Goal: Task Accomplishment & Management: Use online tool/utility

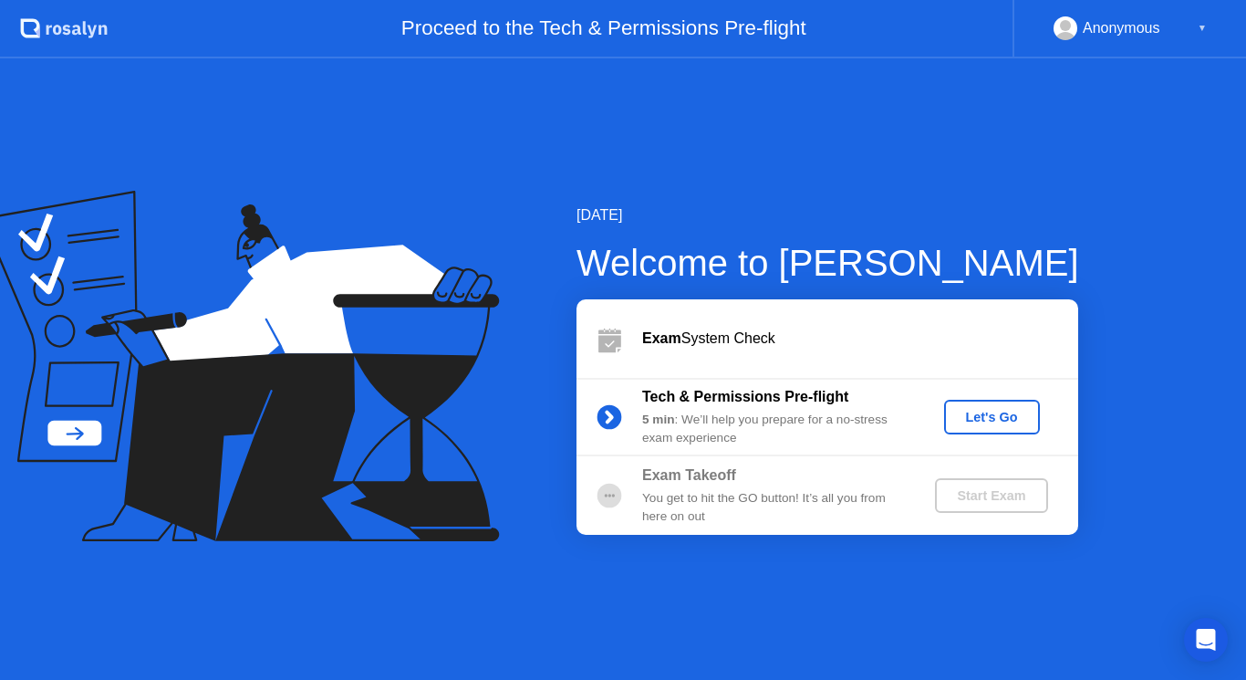
click at [1016, 423] on div "Let's Go" at bounding box center [992, 417] width 81 height 15
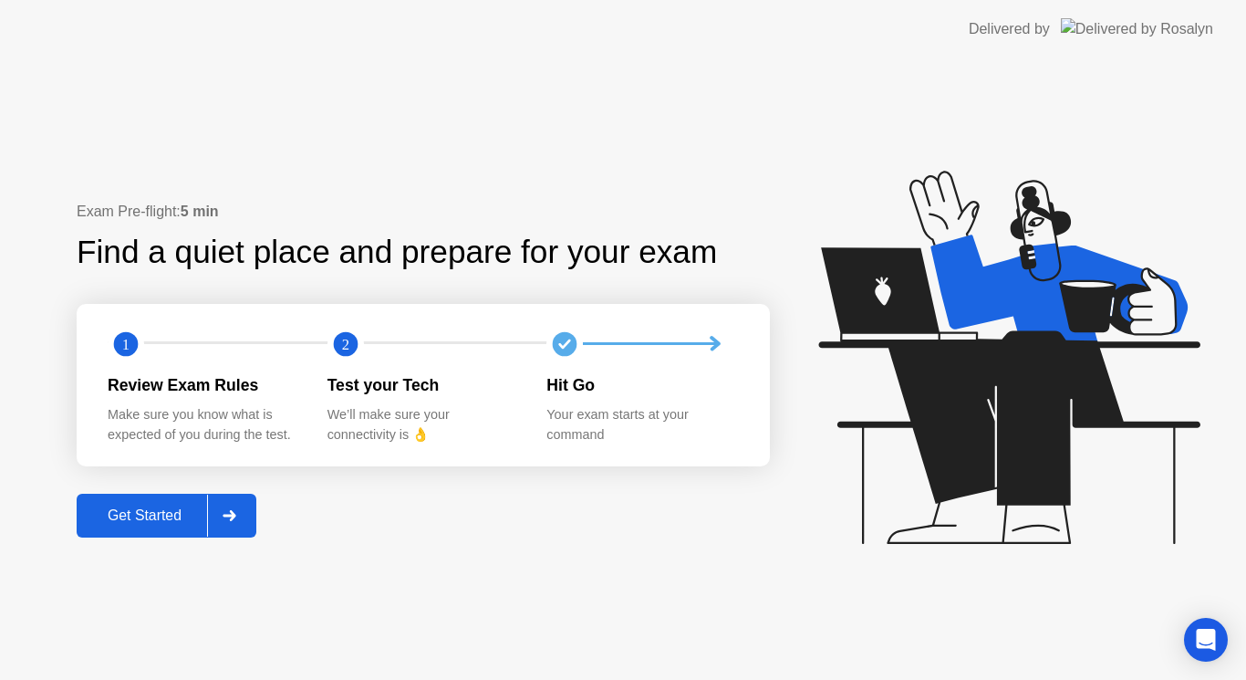
click at [171, 510] on div "Get Started" at bounding box center [144, 515] width 125 height 16
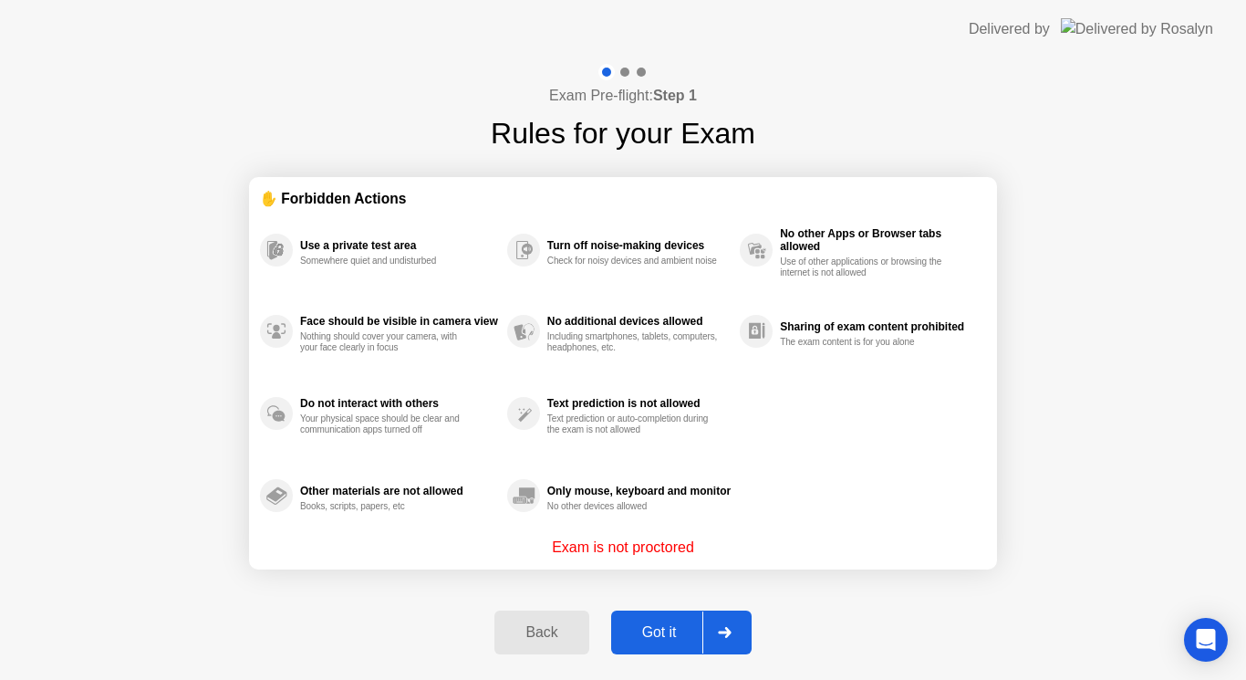
click at [651, 550] on p "Exam is not proctored" at bounding box center [623, 548] width 142 height 22
click at [663, 631] on div "Got it" at bounding box center [660, 632] width 86 height 16
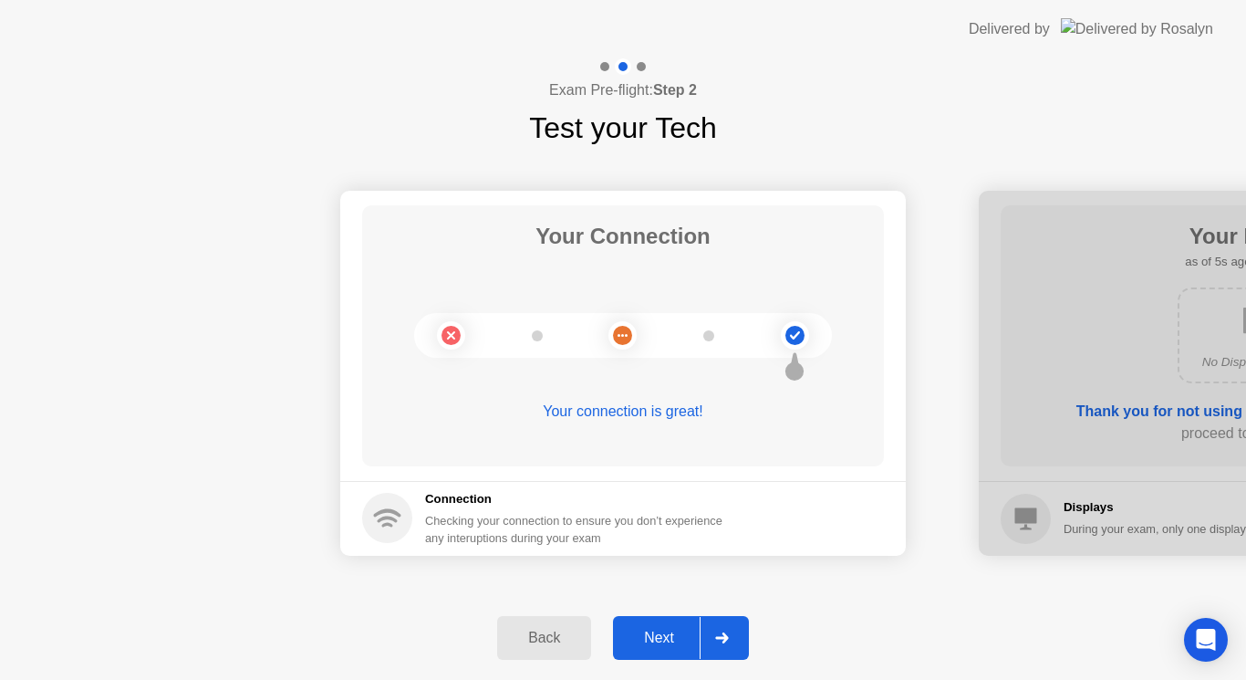
click at [663, 641] on div "Next" at bounding box center [659, 638] width 81 height 16
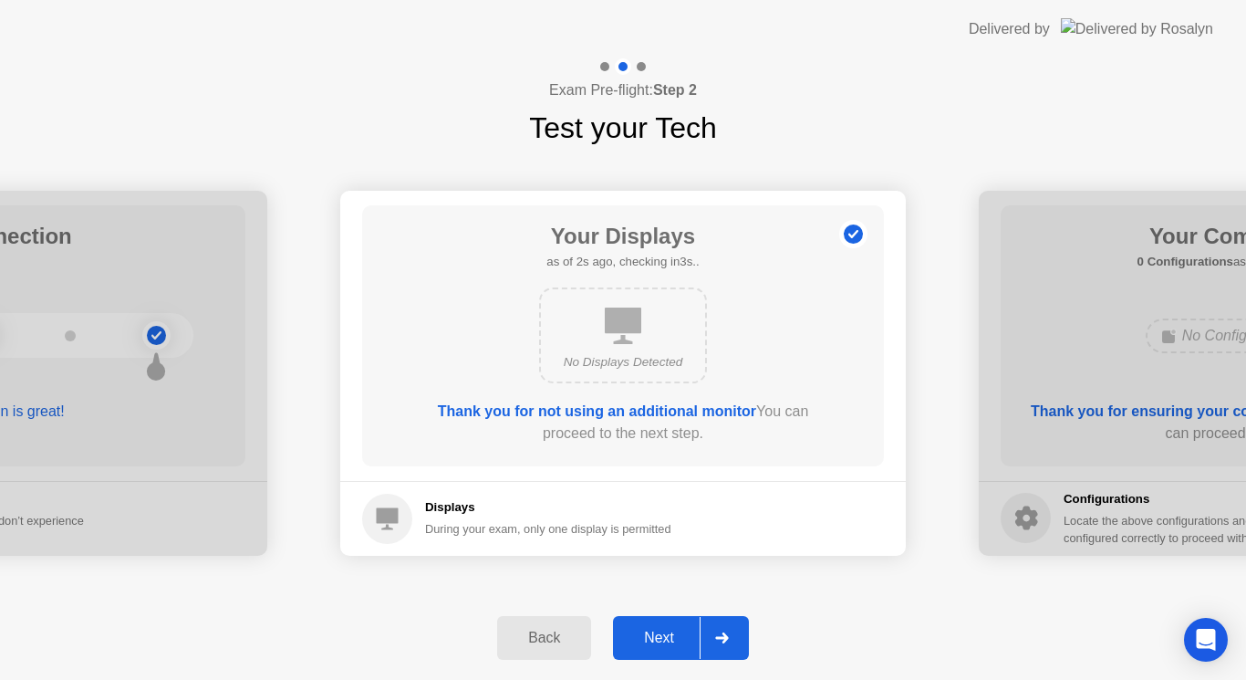
click at [663, 641] on div "Next" at bounding box center [659, 638] width 81 height 16
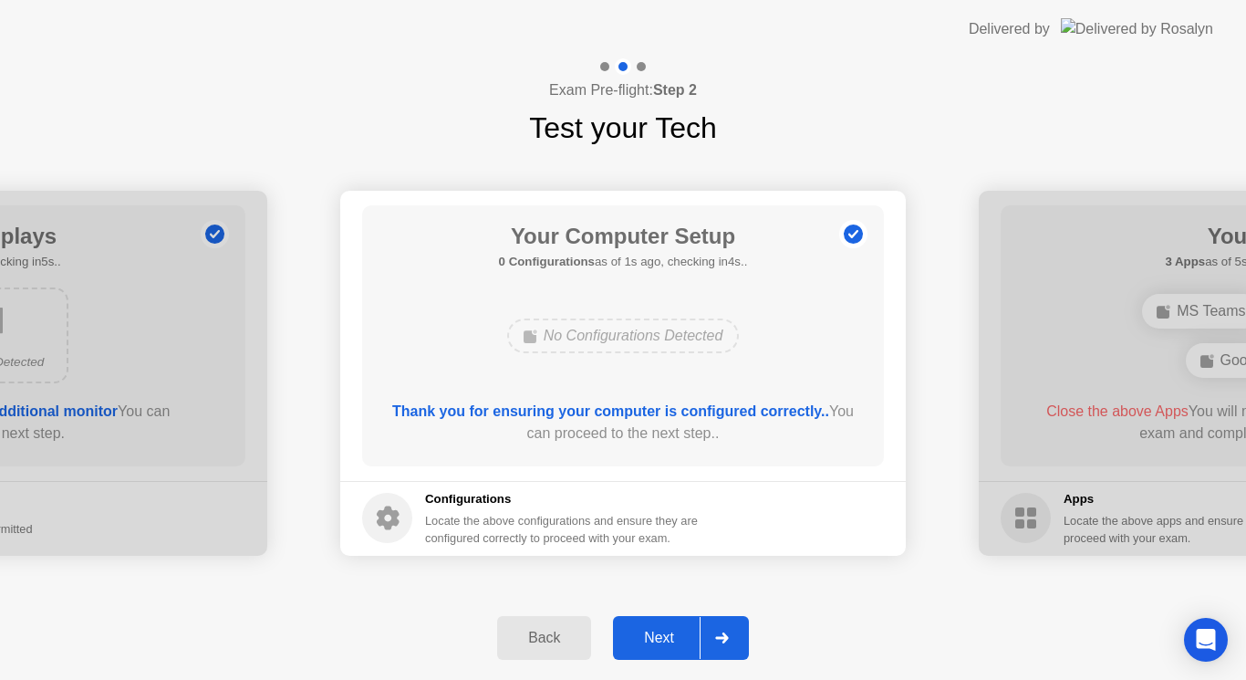
click at [663, 641] on div "Next" at bounding box center [659, 638] width 81 height 16
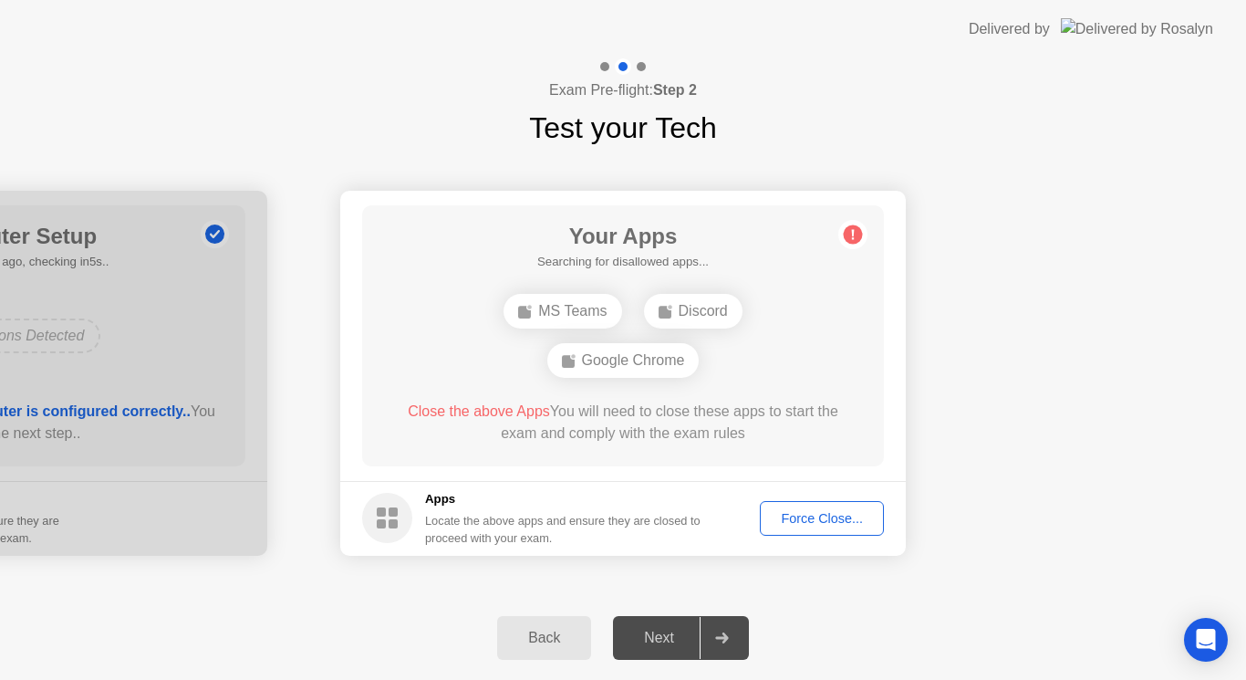
click at [798, 511] on div "Force Close..." at bounding box center [821, 518] width 111 height 15
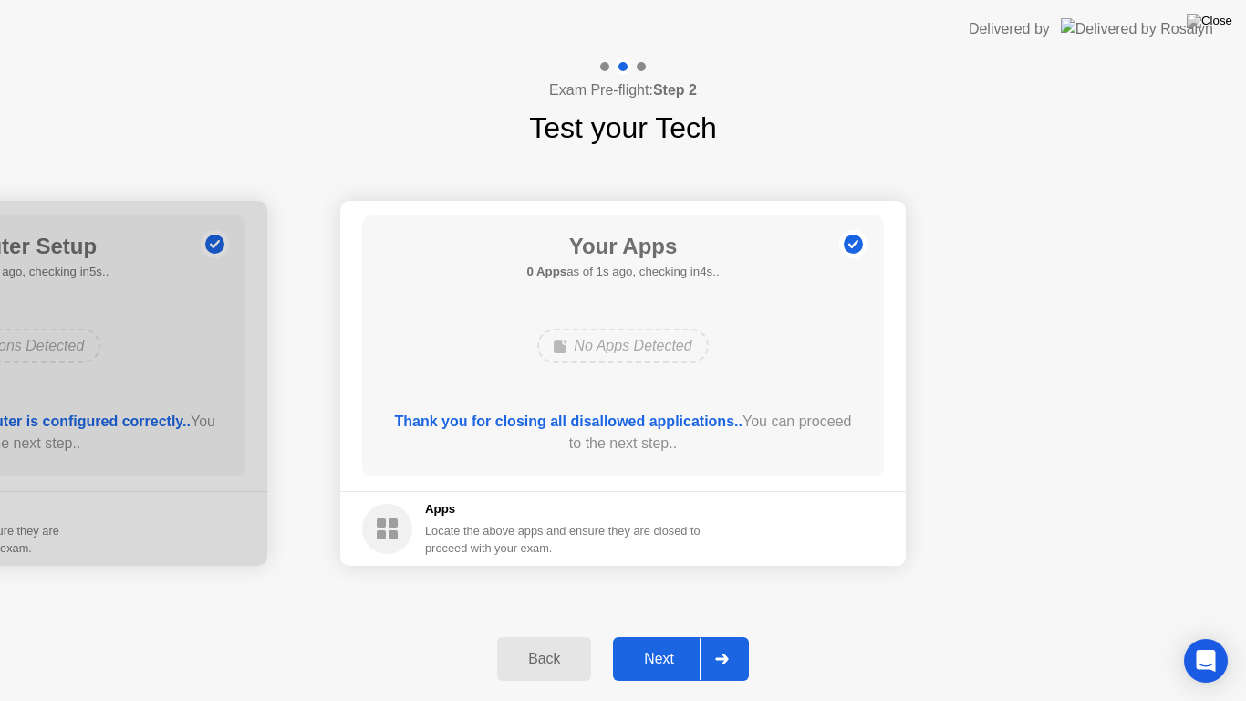
click at [655, 663] on div "Next" at bounding box center [659, 659] width 81 height 16
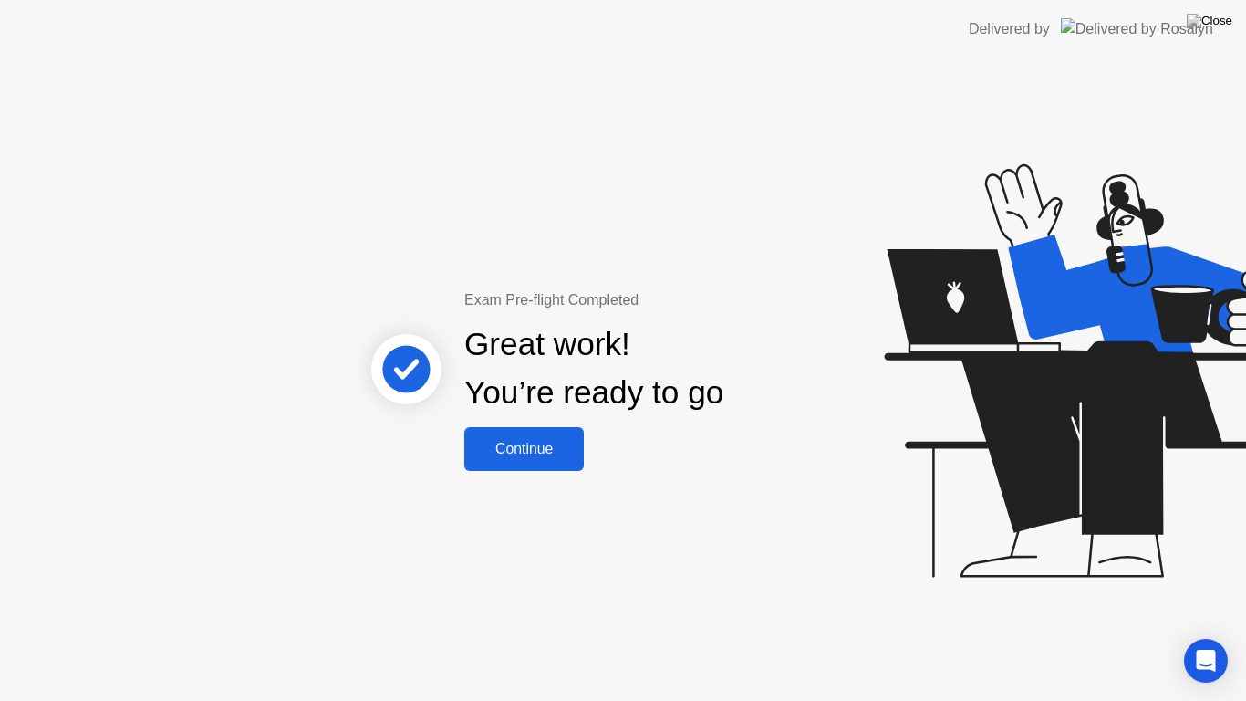
click at [550, 452] on div "Continue" at bounding box center [524, 449] width 109 height 16
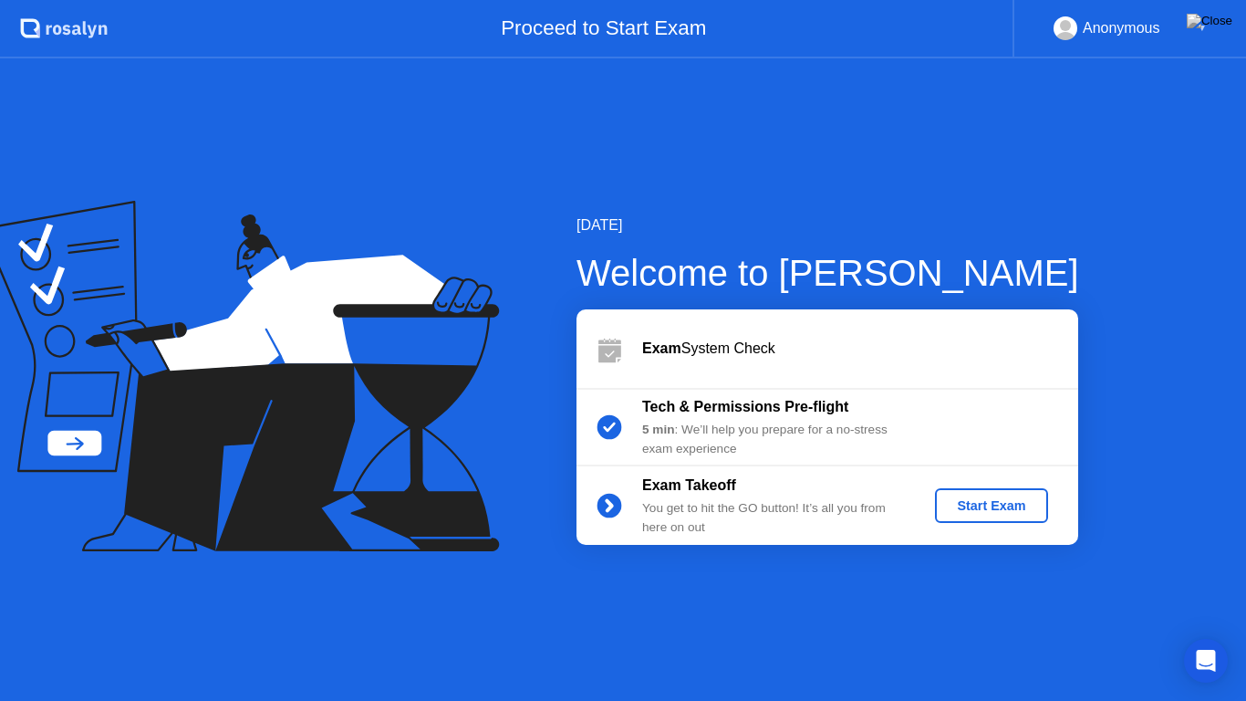
click at [989, 501] on div "Start Exam" at bounding box center [992, 505] width 98 height 15
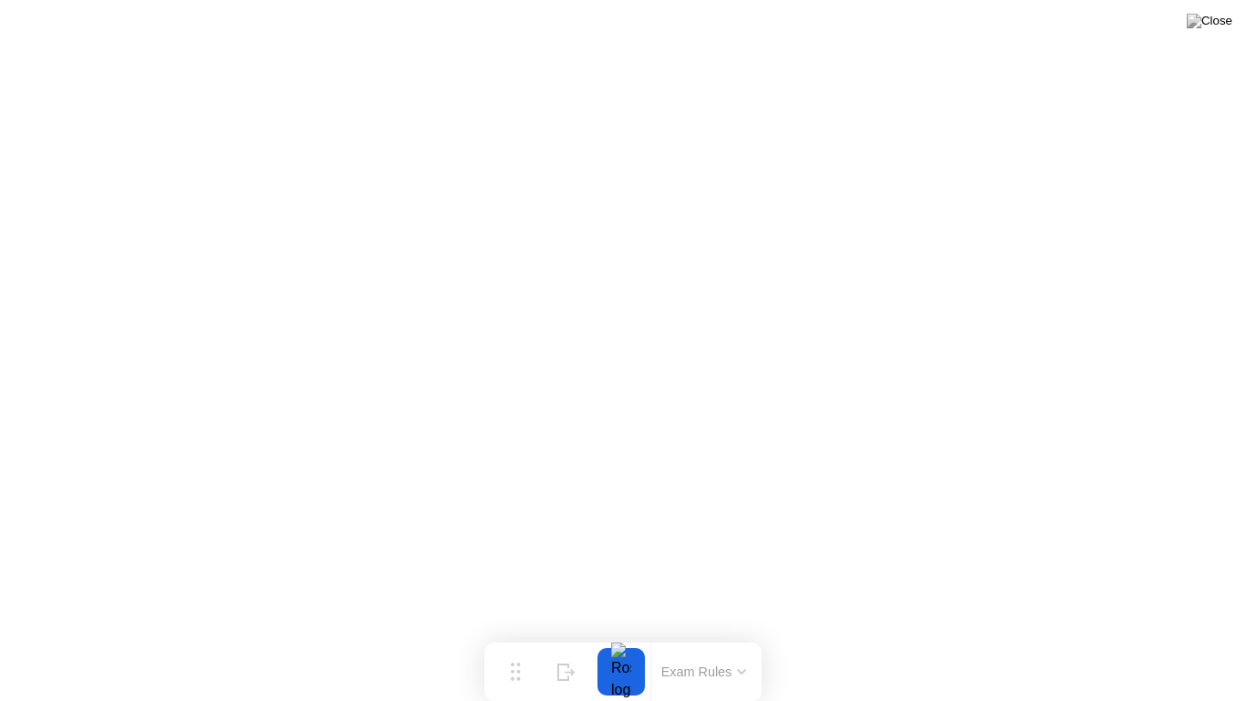
click at [1208, 21] on button at bounding box center [1210, 21] width 55 height 24
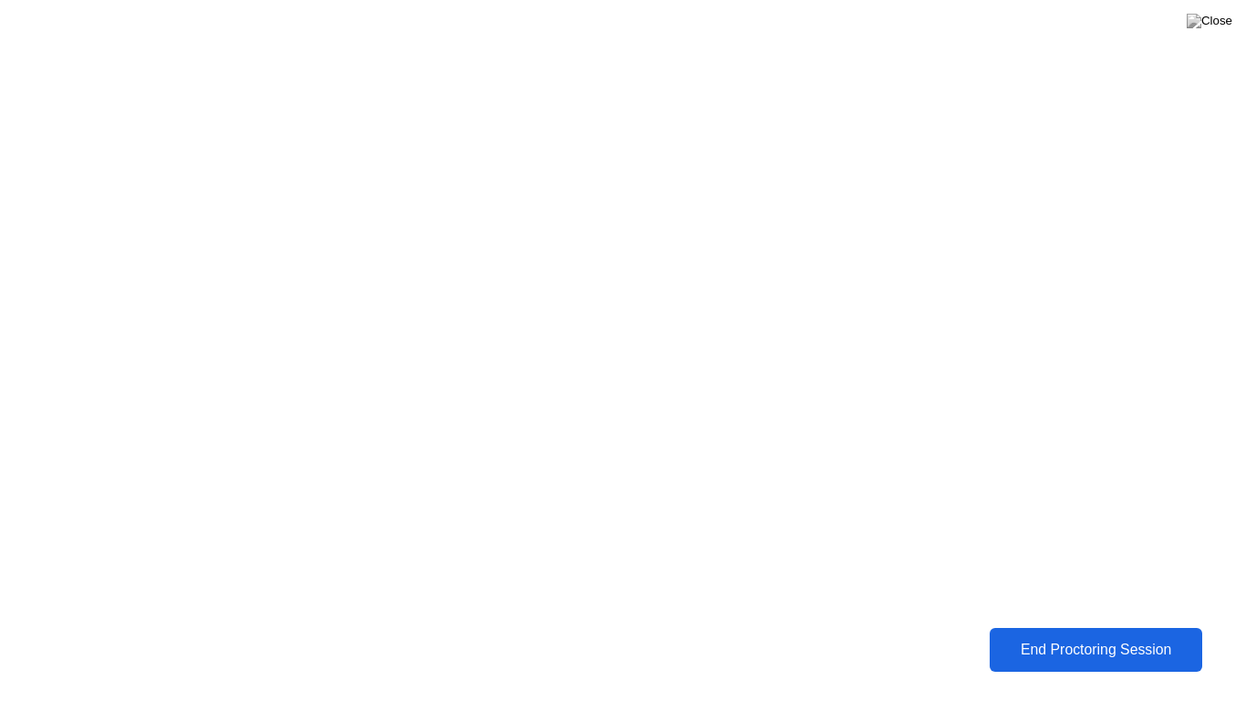
click at [1045, 645] on div "End Proctoring Session" at bounding box center [1096, 649] width 205 height 16
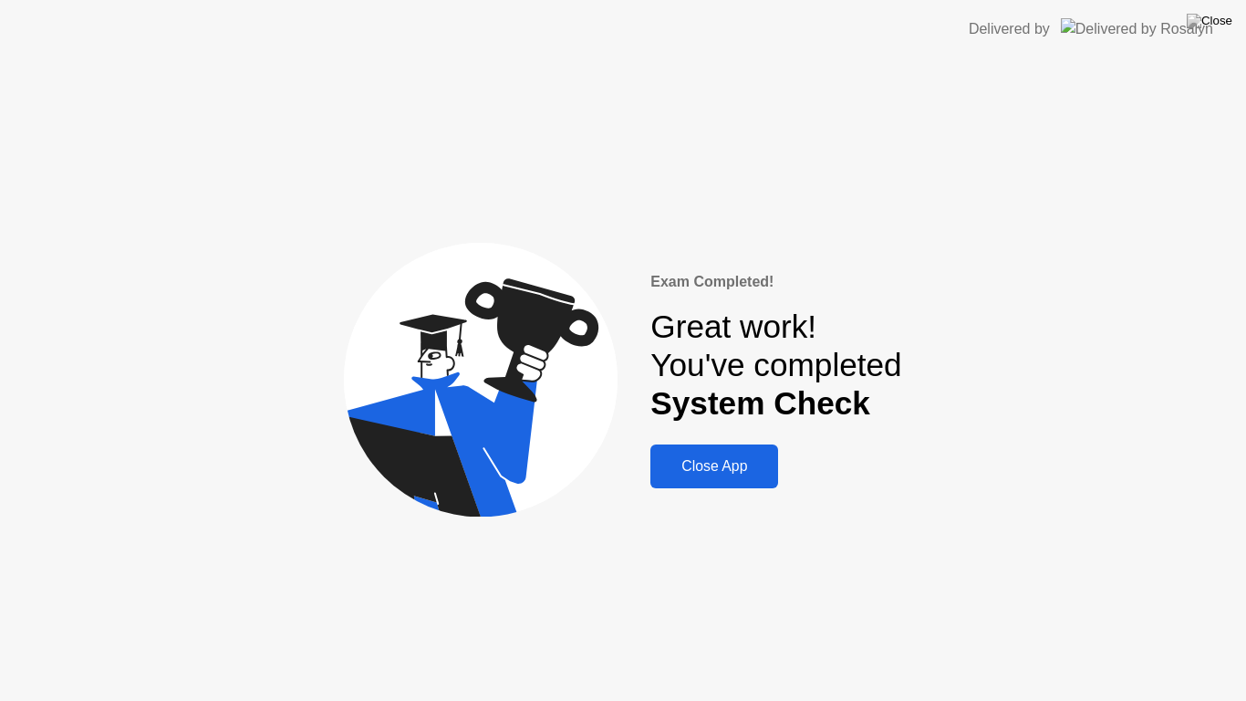
click at [718, 463] on div "Close App" at bounding box center [714, 466] width 117 height 16
